Goal: Navigation & Orientation: Find specific page/section

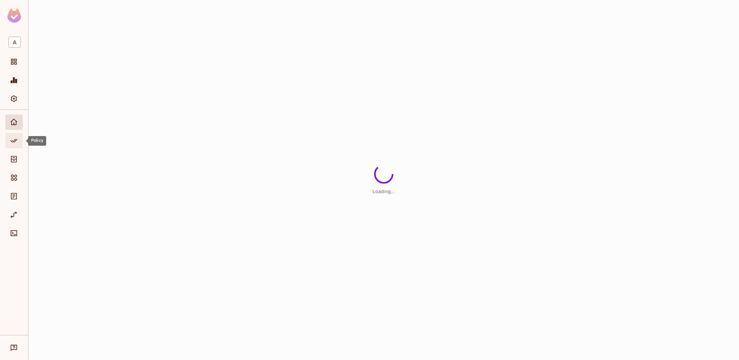
click at [18, 142] on span "Policy" at bounding box center [13, 140] width 9 height 9
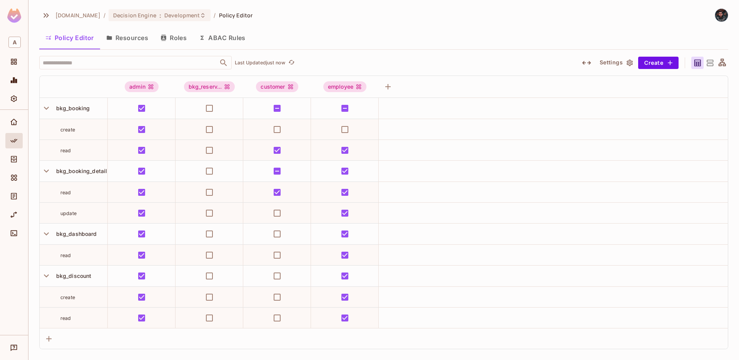
click at [144, 35] on button "Resources" at bounding box center [127, 37] width 54 height 19
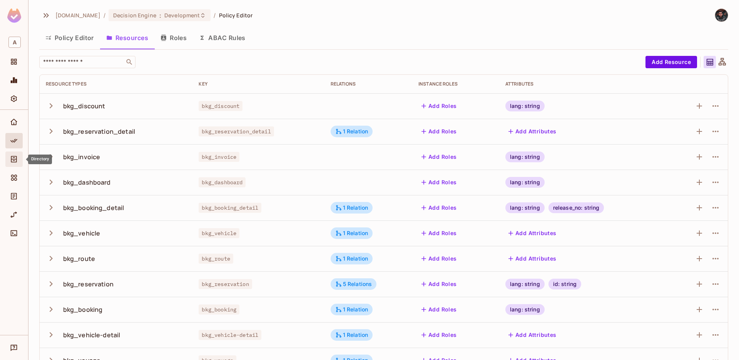
click at [11, 153] on div "Directory" at bounding box center [13, 158] width 17 height 15
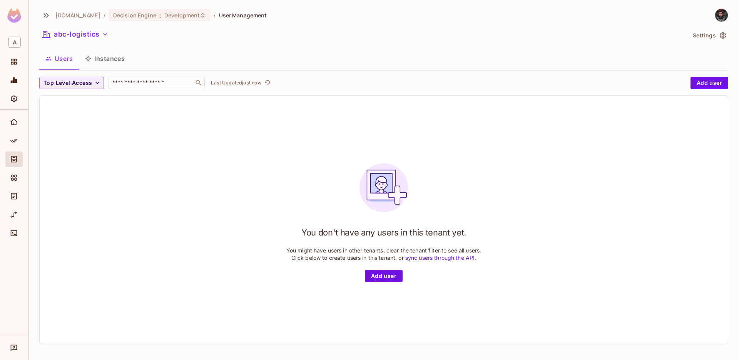
click at [186, 21] on div "[DOMAIN_NAME] / Decision Engine : Development / User Management" at bounding box center [153, 14] width 228 height 13
click at [187, 18] on span "Development" at bounding box center [181, 15] width 35 height 7
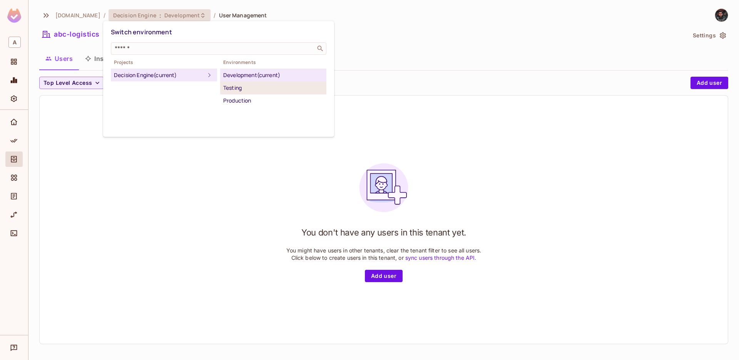
click at [244, 91] on div "Testing" at bounding box center [273, 87] width 100 height 9
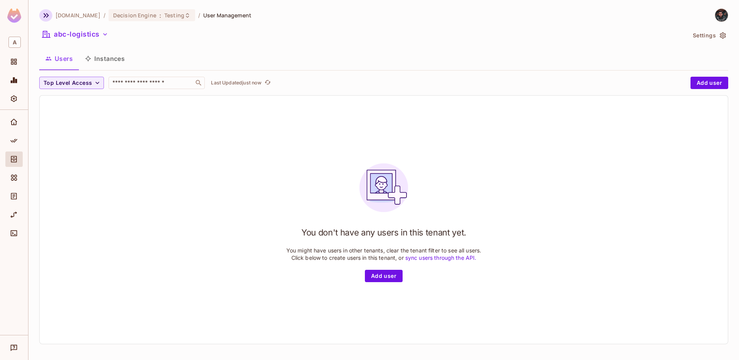
click at [51, 14] on button "button" at bounding box center [45, 15] width 13 height 12
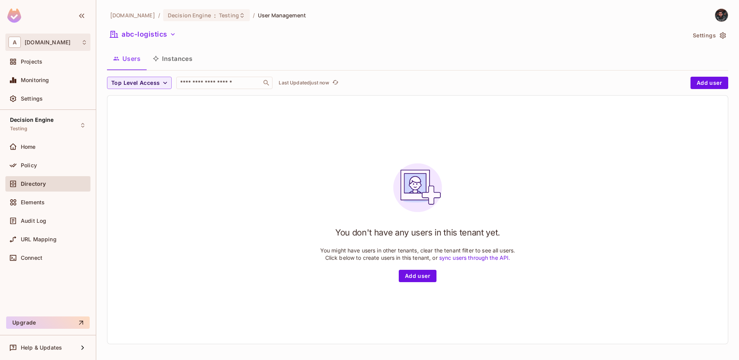
click at [62, 40] on span "[DOMAIN_NAME]" at bounding box center [48, 42] width 46 height 6
click at [172, 30] on div at bounding box center [369, 180] width 739 height 360
click at [166, 30] on div "[DOMAIN_NAME] abclojistik" at bounding box center [369, 180] width 739 height 360
click at [166, 42] on div "abc-logistics" at bounding box center [396, 35] width 579 height 15
click at [166, 38] on button "abc-logistics" at bounding box center [143, 34] width 72 height 12
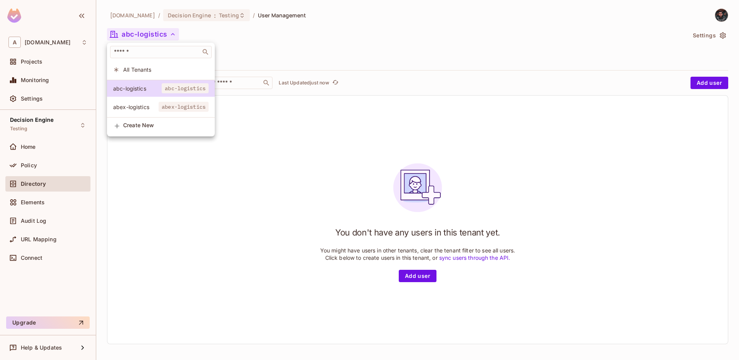
click at [189, 109] on span "abex-logistics" at bounding box center [184, 107] width 50 height 10
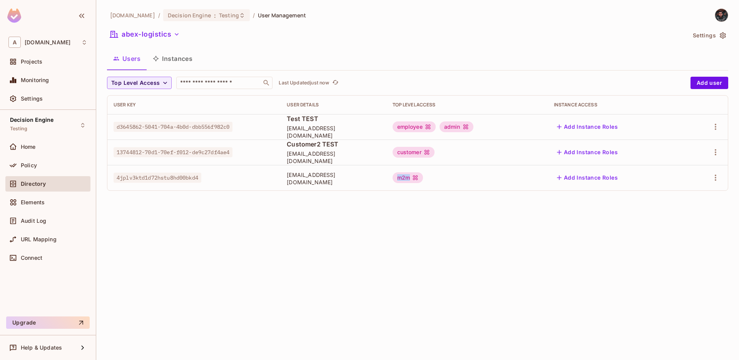
drag, startPoint x: 424, startPoint y: 180, endPoint x: 438, endPoint y: 180, distance: 13.9
click at [423, 180] on div "m2m" at bounding box center [408, 177] width 30 height 11
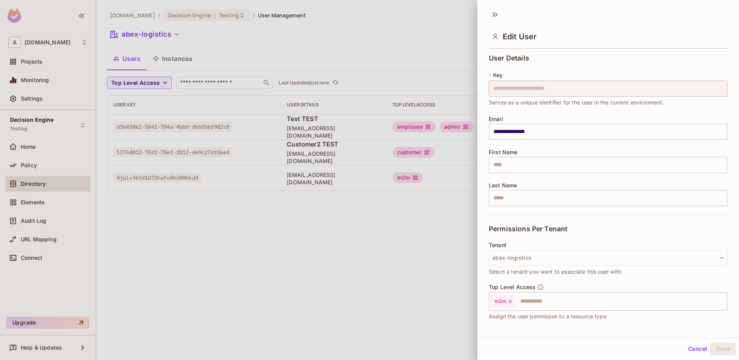
click at [203, 236] on div at bounding box center [369, 180] width 739 height 360
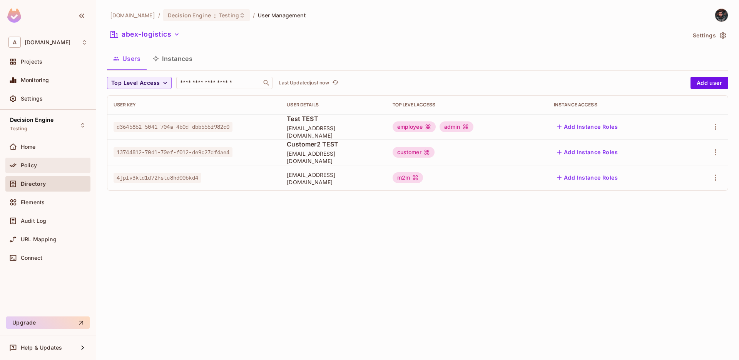
click at [62, 170] on div "Policy" at bounding box center [47, 164] width 85 height 15
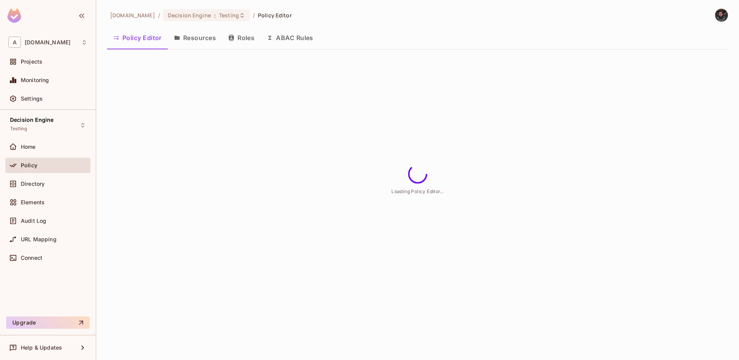
click at [250, 35] on button "Roles" at bounding box center [241, 37] width 38 height 19
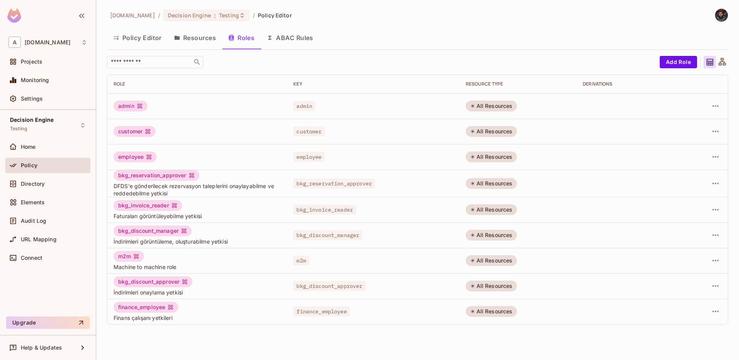
click at [159, 42] on button "Policy Editor" at bounding box center [137, 37] width 61 height 19
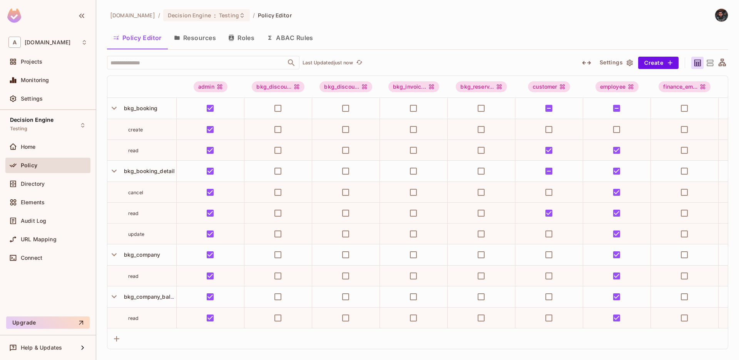
click at [714, 64] on icon at bounding box center [710, 63] width 10 height 10
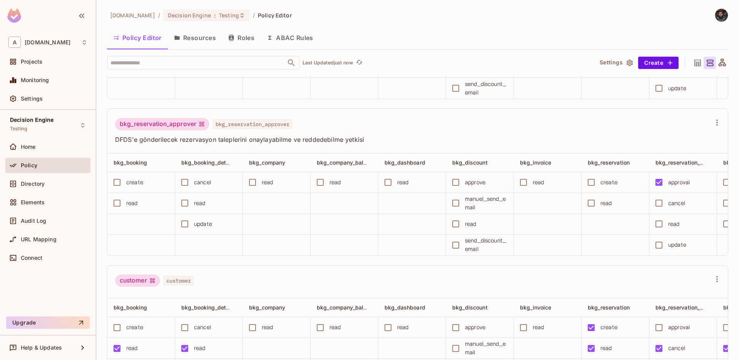
scroll to position [584, 0]
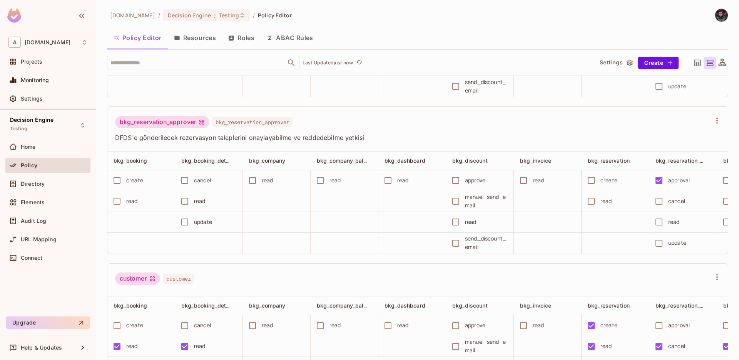
click at [721, 62] on icon at bounding box center [722, 62] width 7 height 7
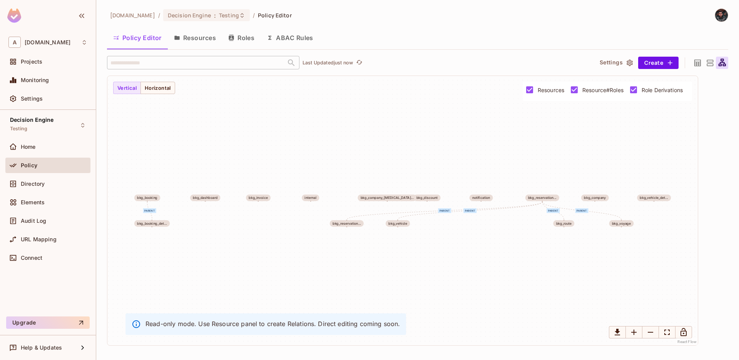
click at [712, 64] on icon at bounding box center [710, 63] width 10 height 10
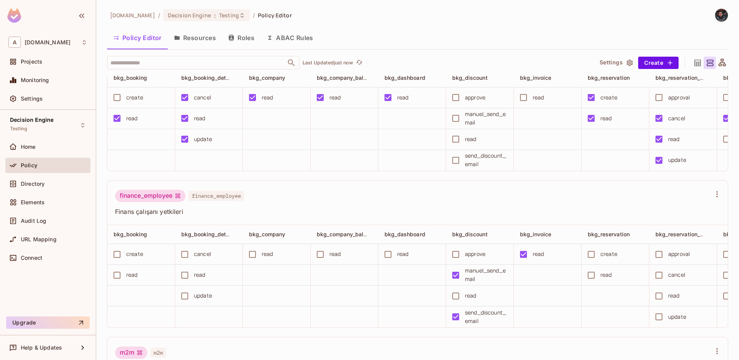
scroll to position [1099, 0]
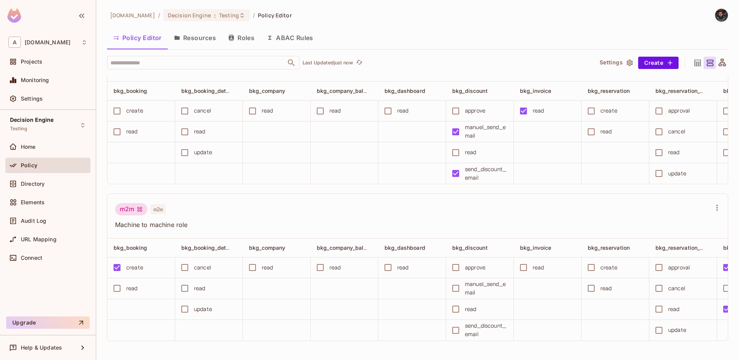
click at [722, 68] on div at bounding box center [722, 63] width 12 height 12
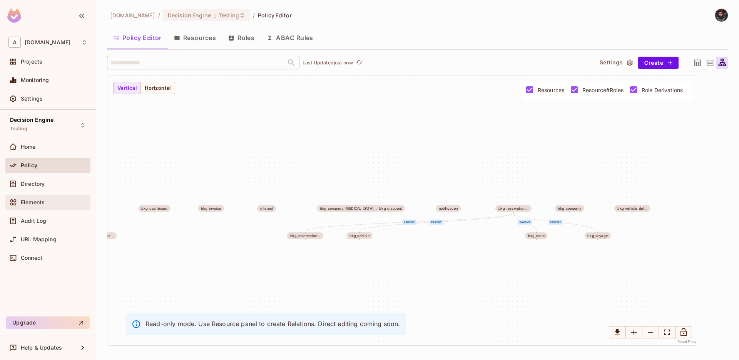
click at [63, 209] on div "Elements" at bounding box center [47, 201] width 85 height 15
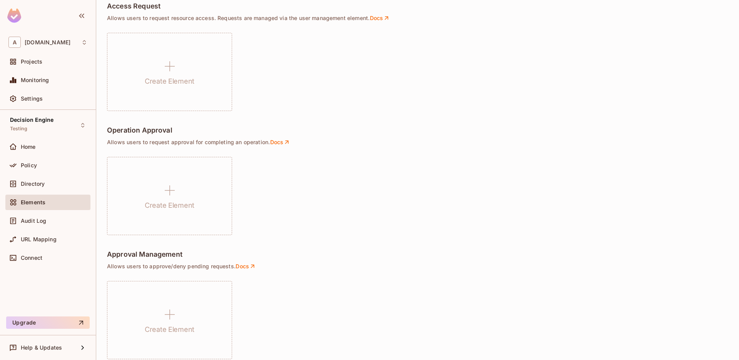
scroll to position [498, 0]
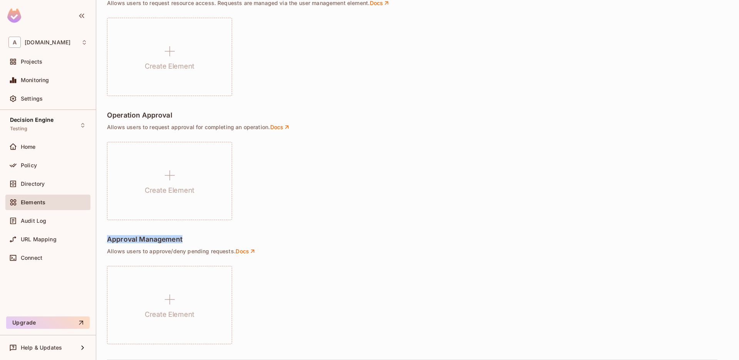
drag, startPoint x: 184, startPoint y: 237, endPoint x: 102, endPoint y: 239, distance: 82.0
click at [102, 239] on div "[DOMAIN_NAME] / Decision Engine : Testing / Permit Elements Permit Elements Set…" at bounding box center [417, 180] width 643 height 360
click at [159, 116] on h5 "Operation Approval" at bounding box center [139, 115] width 65 height 8
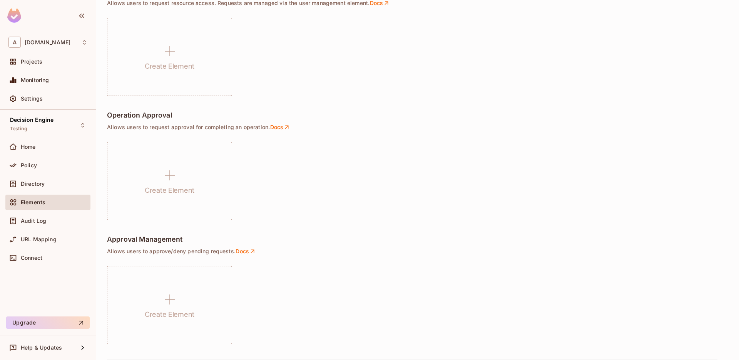
click at [294, 138] on div "Operation Approval Allows users to request approval for completing an operation…" at bounding box center [417, 165] width 621 height 109
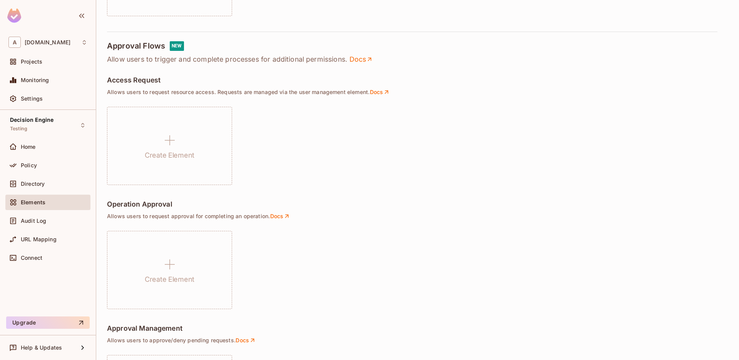
scroll to position [364, 0]
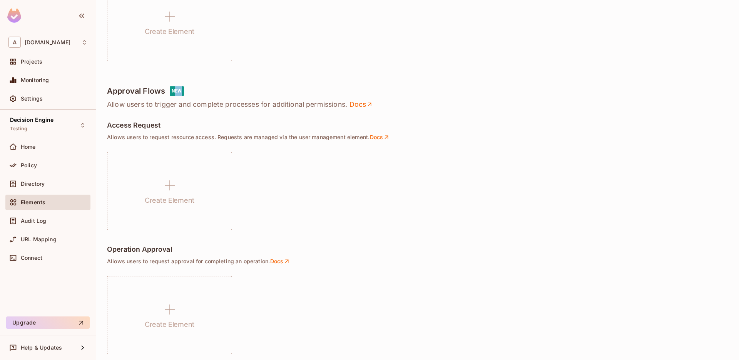
drag, startPoint x: 174, startPoint y: 95, endPoint x: 190, endPoint y: 95, distance: 16.2
click at [190, 95] on div "Approval Flows NEW" at bounding box center [417, 91] width 621 height 10
click at [223, 91] on div "Approval Flows NEW" at bounding box center [417, 91] width 621 height 10
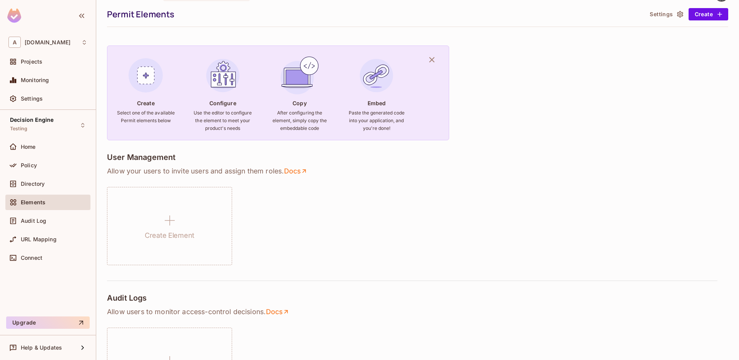
scroll to position [8, 0]
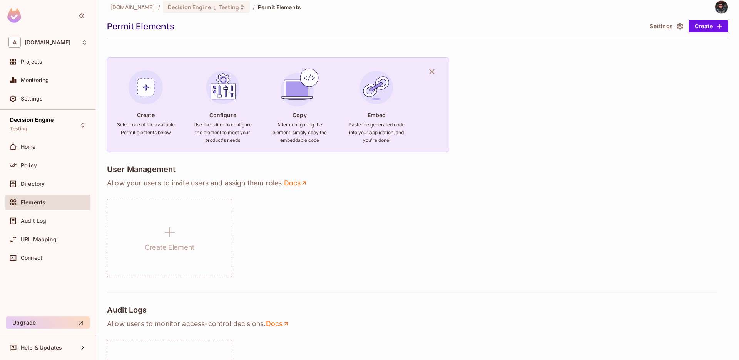
click at [380, 100] on img at bounding box center [377, 88] width 42 height 42
click at [35, 177] on div "Directory" at bounding box center [47, 183] width 85 height 15
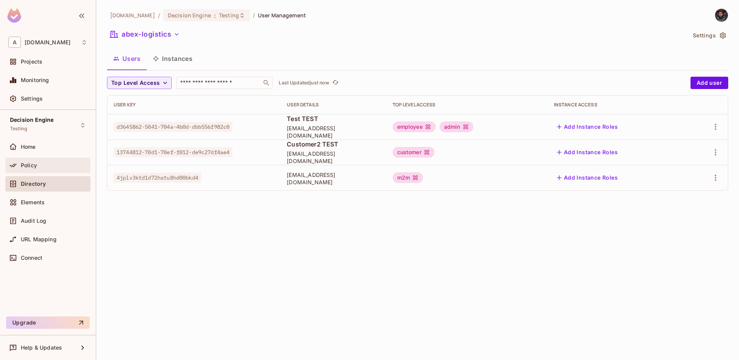
click at [32, 159] on div "Policy" at bounding box center [47, 164] width 85 height 15
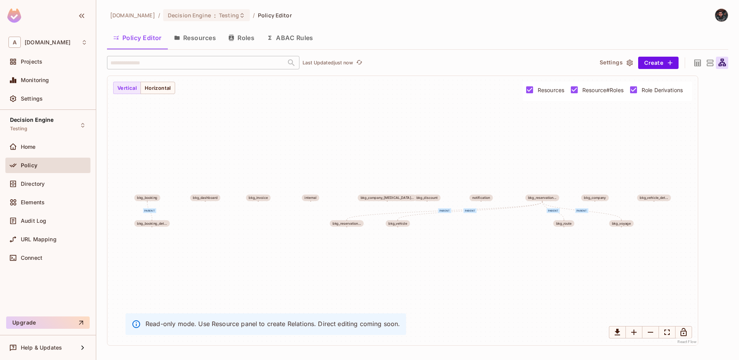
click at [701, 62] on icon at bounding box center [698, 63] width 10 height 10
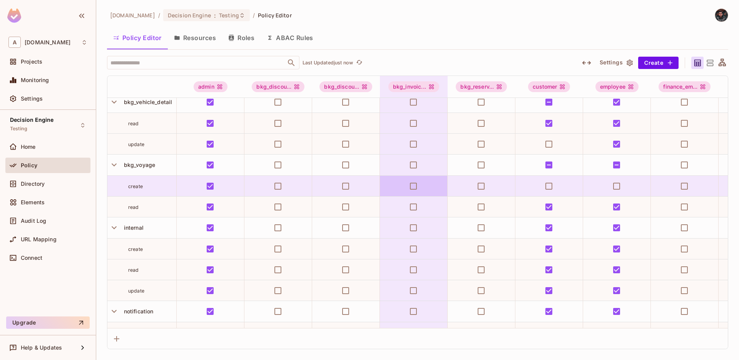
scroll to position [753, 0]
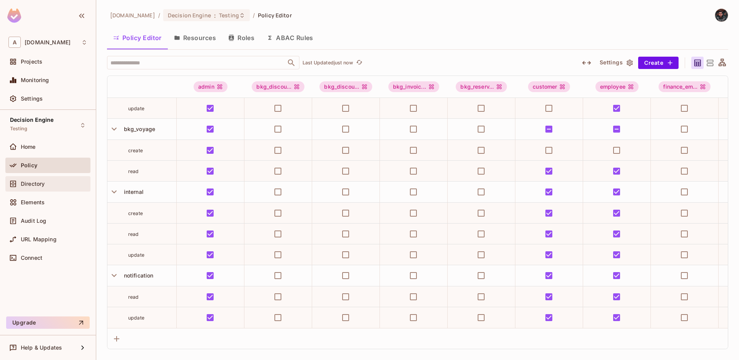
click at [56, 186] on div "Directory" at bounding box center [54, 184] width 67 height 6
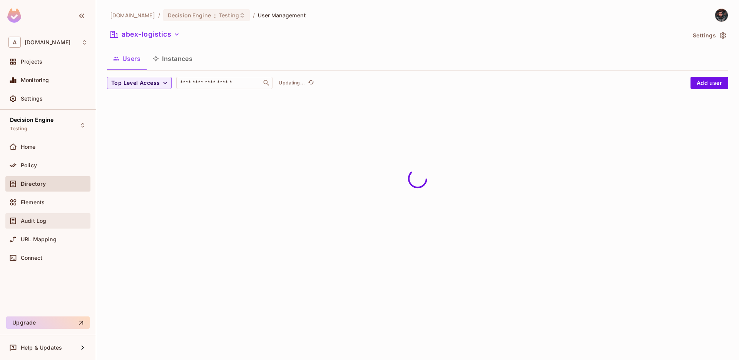
click at [47, 213] on div "Audit Log" at bounding box center [47, 220] width 85 height 15
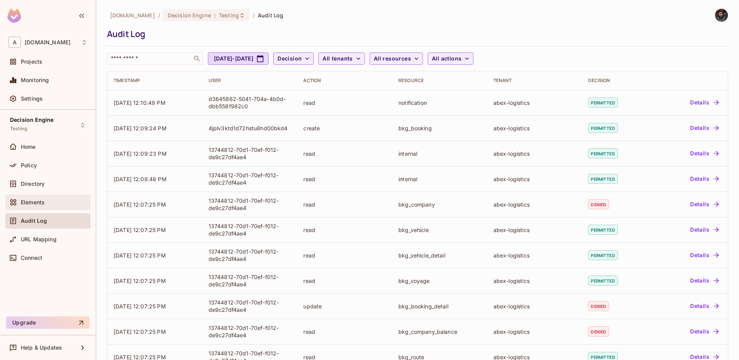
click at [31, 209] on div "Elements" at bounding box center [47, 201] width 85 height 15
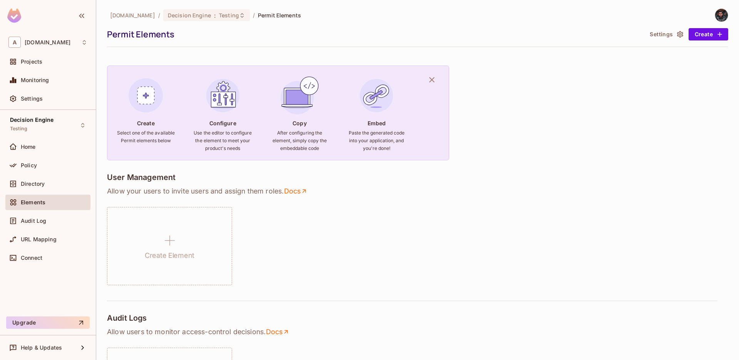
click at [382, 106] on img at bounding box center [377, 96] width 42 height 42
click at [377, 128] on div "Embed Paste the generated code into your application, and you're done!" at bounding box center [376, 117] width 59 height 85
click at [50, 146] on div "Home" at bounding box center [54, 147] width 67 height 6
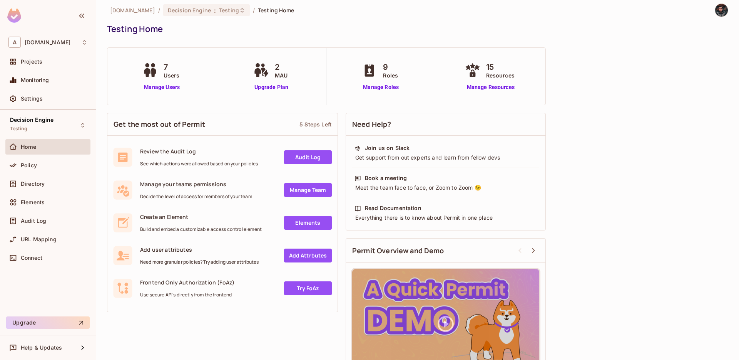
scroll to position [6, 0]
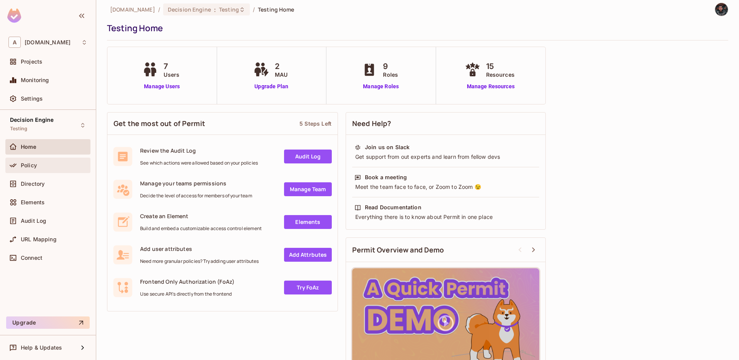
click at [54, 164] on div "Policy" at bounding box center [54, 165] width 67 height 6
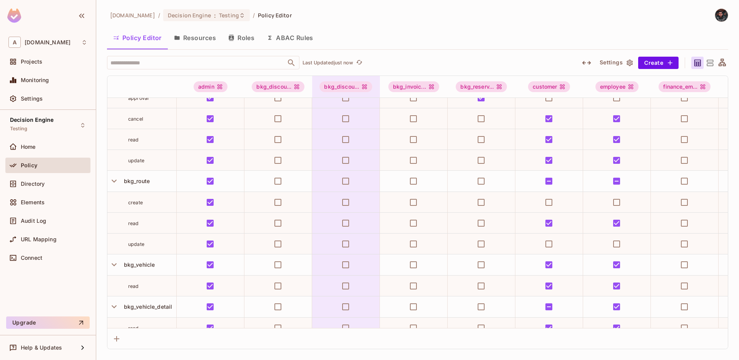
scroll to position [607, 0]
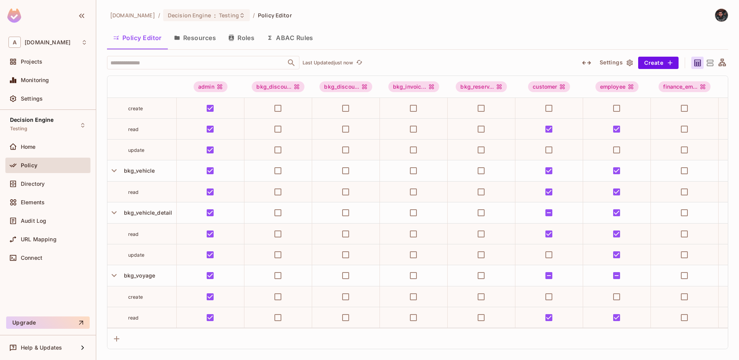
click at [244, 43] on button "Roles" at bounding box center [241, 37] width 38 height 19
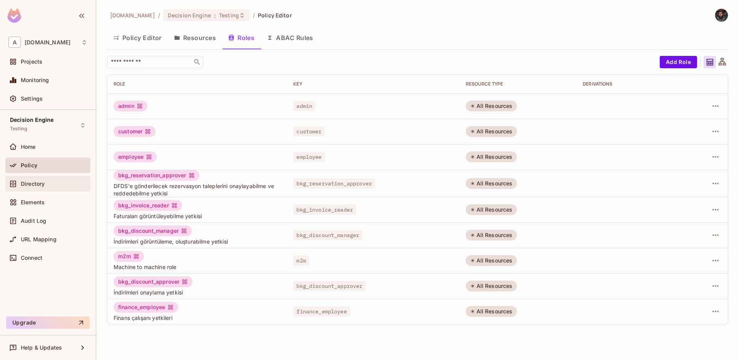
click at [52, 185] on div "Directory" at bounding box center [54, 184] width 67 height 6
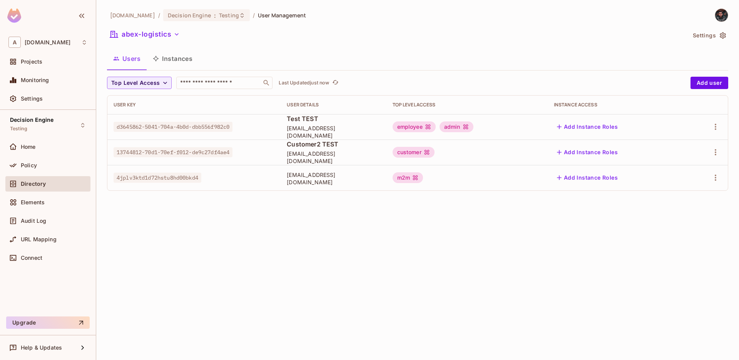
click at [305, 170] on td "[EMAIL_ADDRESS][DOMAIN_NAME]" at bounding box center [333, 177] width 105 height 25
click at [703, 169] on td at bounding box center [706, 177] width 43 height 25
click at [708, 169] on td at bounding box center [706, 177] width 43 height 25
click at [712, 175] on icon "button" at bounding box center [715, 177] width 9 height 9
click at [693, 196] on li "Edit" at bounding box center [682, 195] width 68 height 17
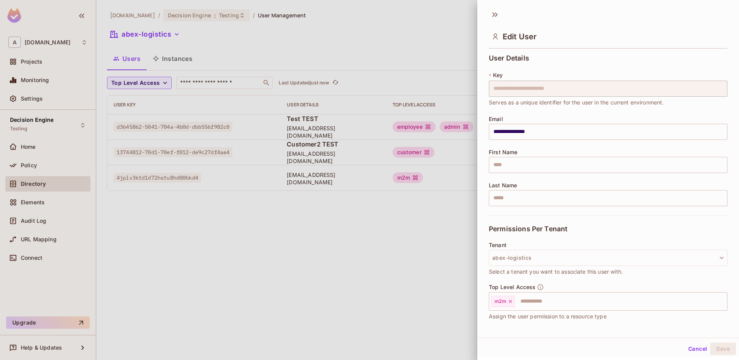
click at [364, 243] on div at bounding box center [369, 180] width 739 height 360
